Goal: Transaction & Acquisition: Purchase product/service

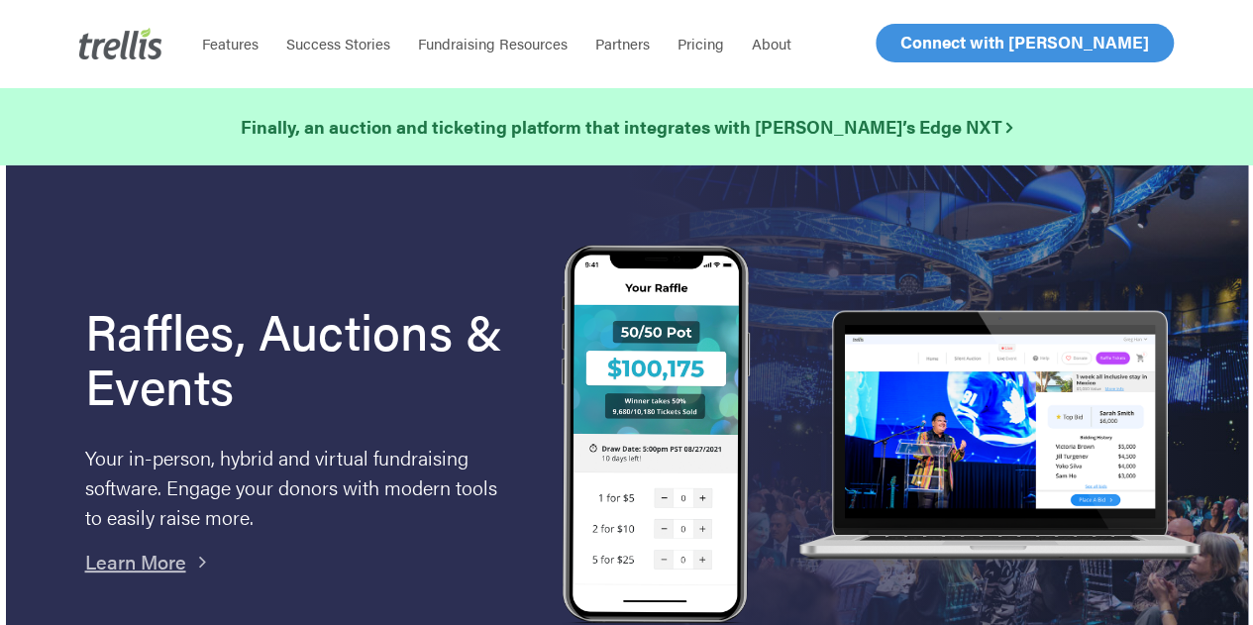
click at [923, 47] on span "Log In" at bounding box center [923, 43] width 48 height 24
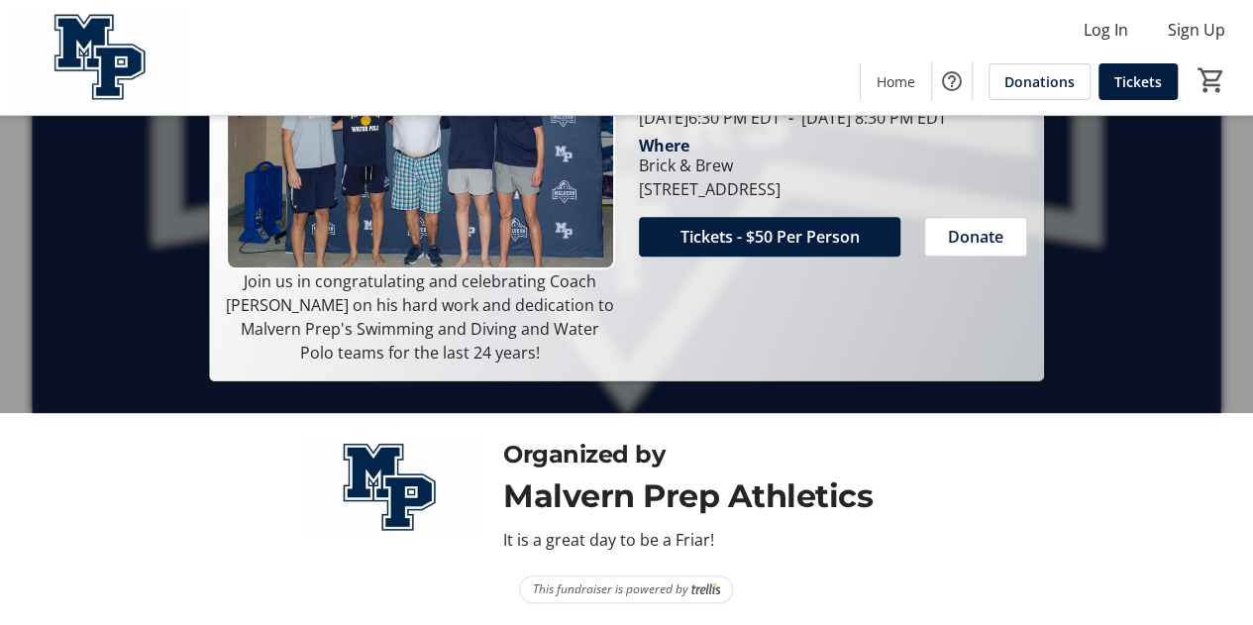
scroll to position [161, 0]
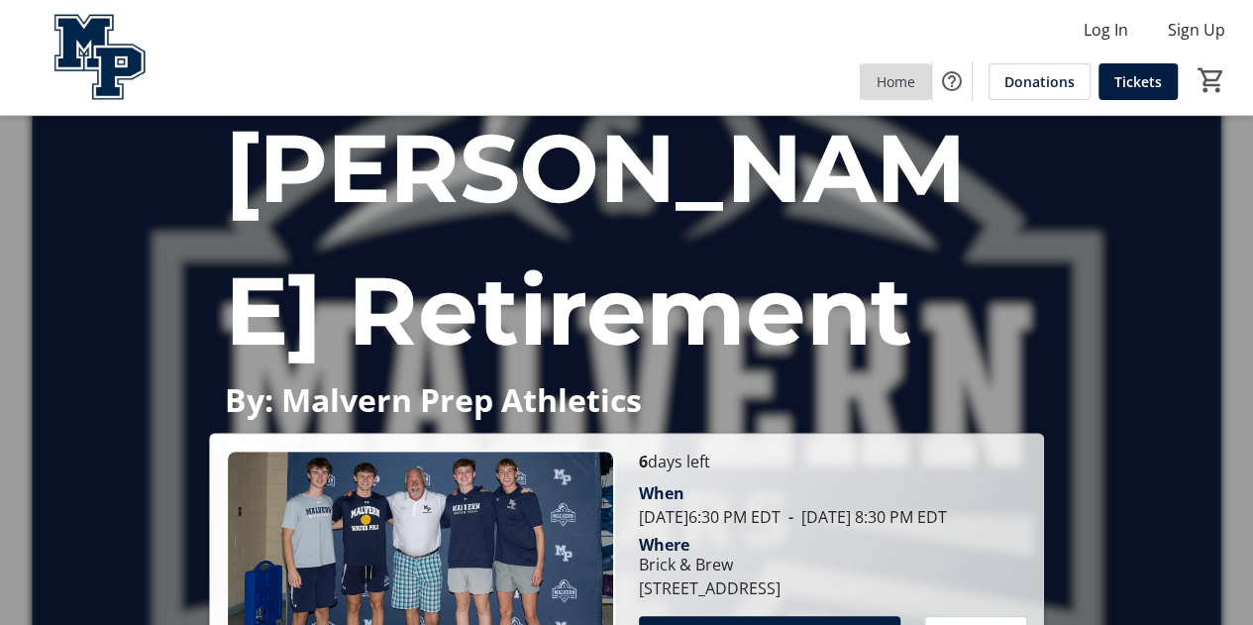
click at [902, 75] on span "Home" at bounding box center [896, 81] width 39 height 21
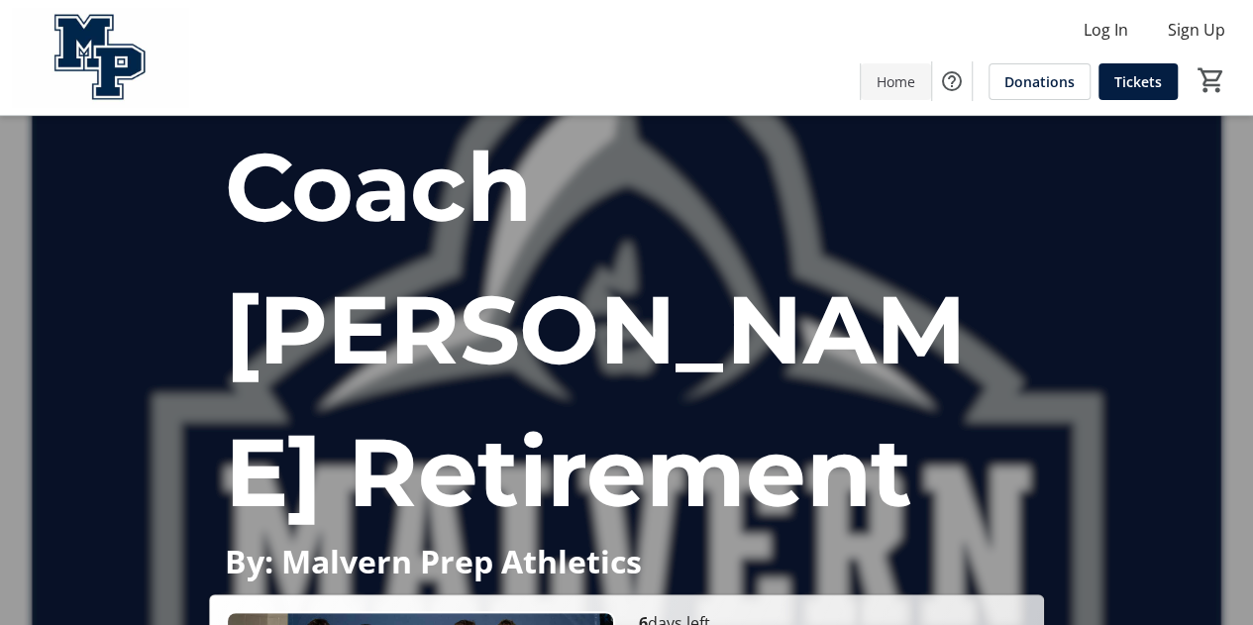
scroll to position [0, 0]
click at [1096, 37] on span "Log In" at bounding box center [1106, 30] width 45 height 24
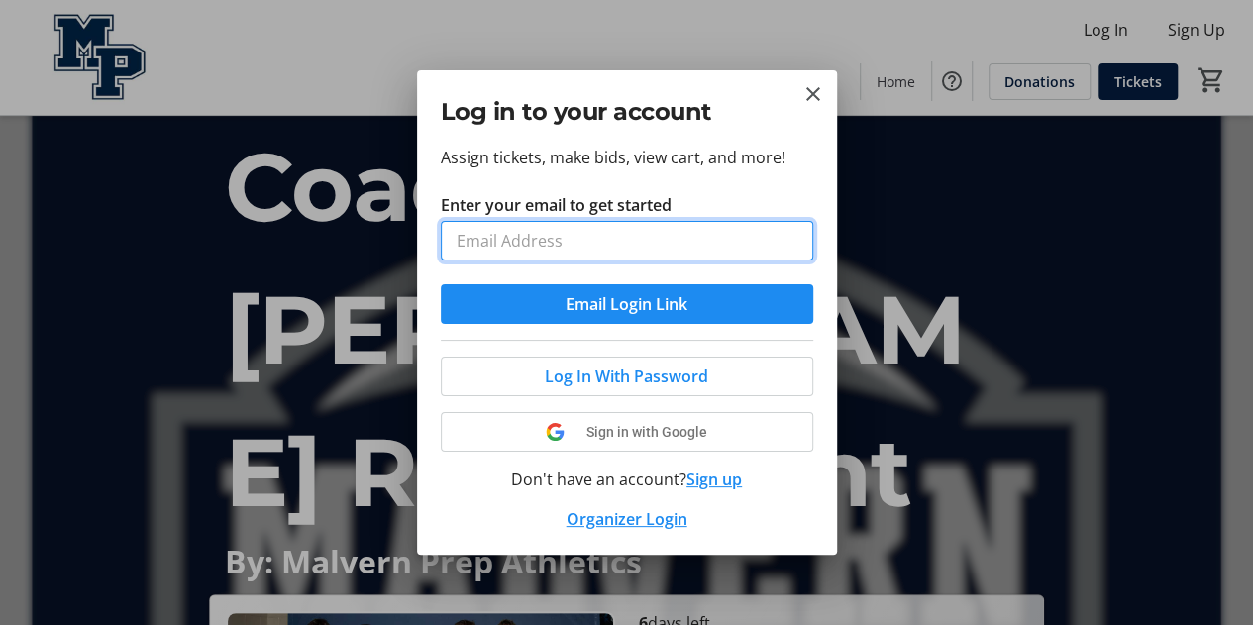
click at [515, 251] on input "Enter your email to get started" at bounding box center [627, 241] width 372 height 40
type input "[EMAIL_ADDRESS][DOMAIN_NAME]"
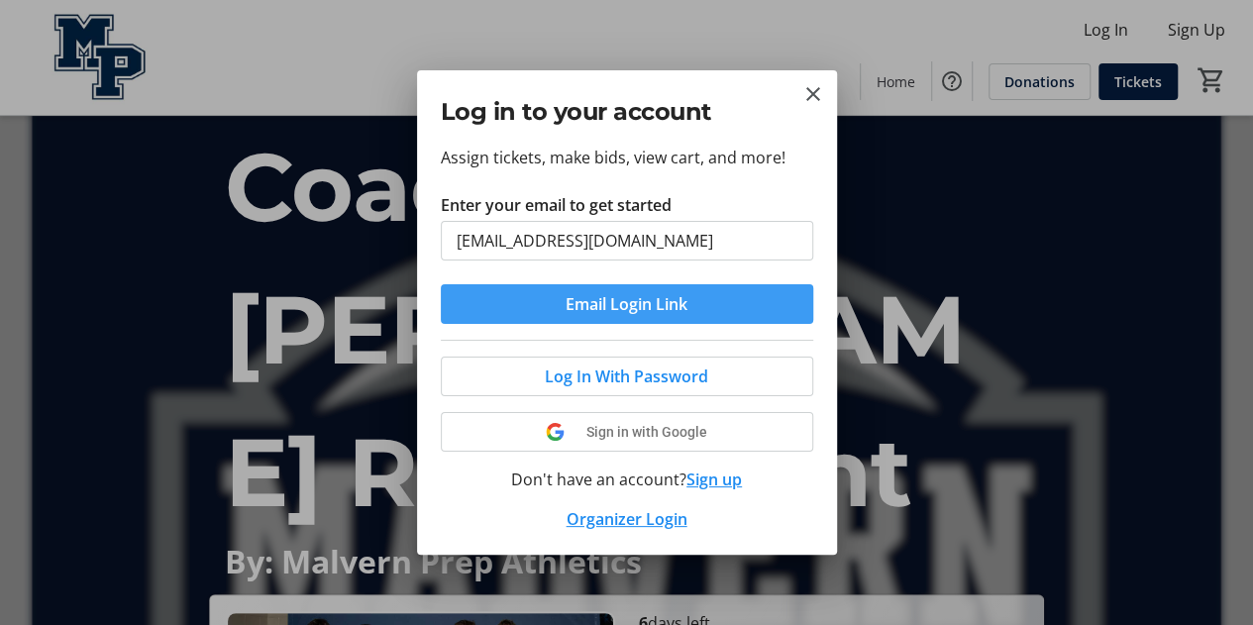
click at [596, 294] on span "Email Login Link" at bounding box center [627, 304] width 122 height 24
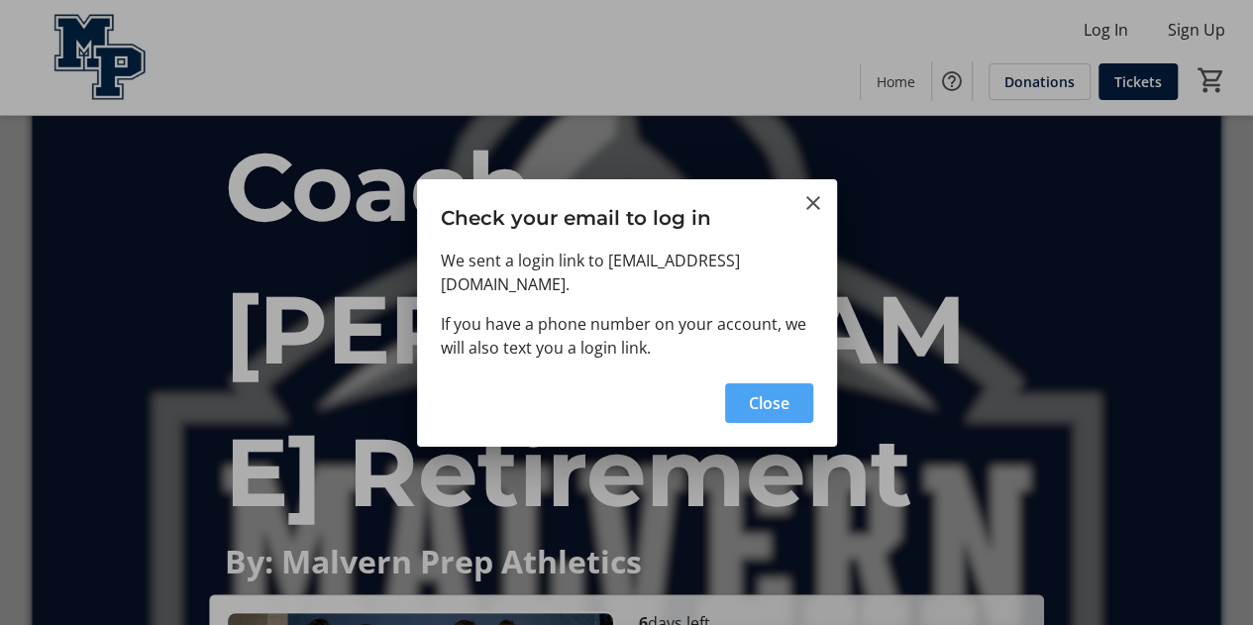
click at [769, 409] on span "Close" at bounding box center [769, 403] width 41 height 24
